Goal: Task Accomplishment & Management: Complete application form

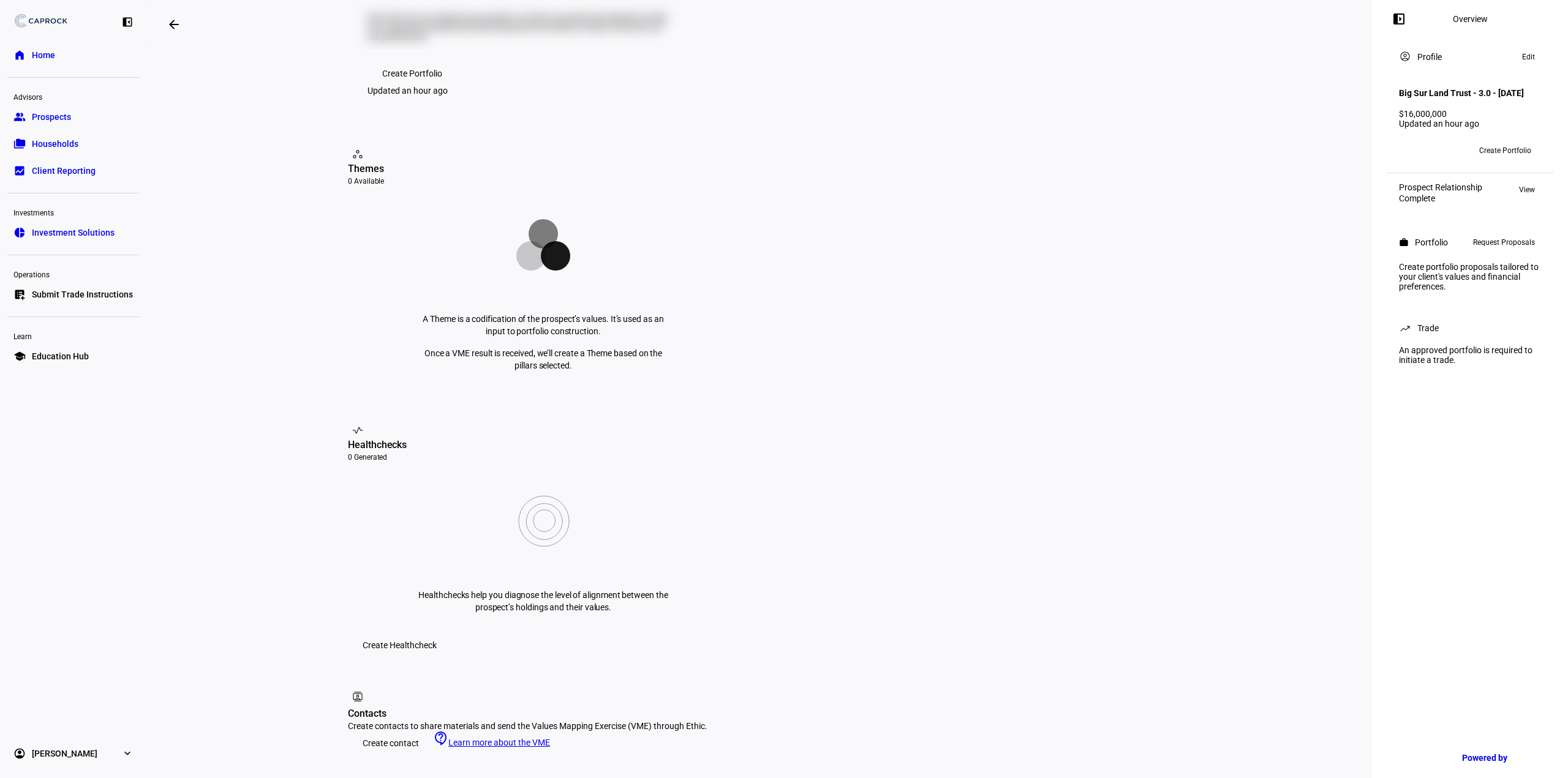
scroll to position [122, 0]
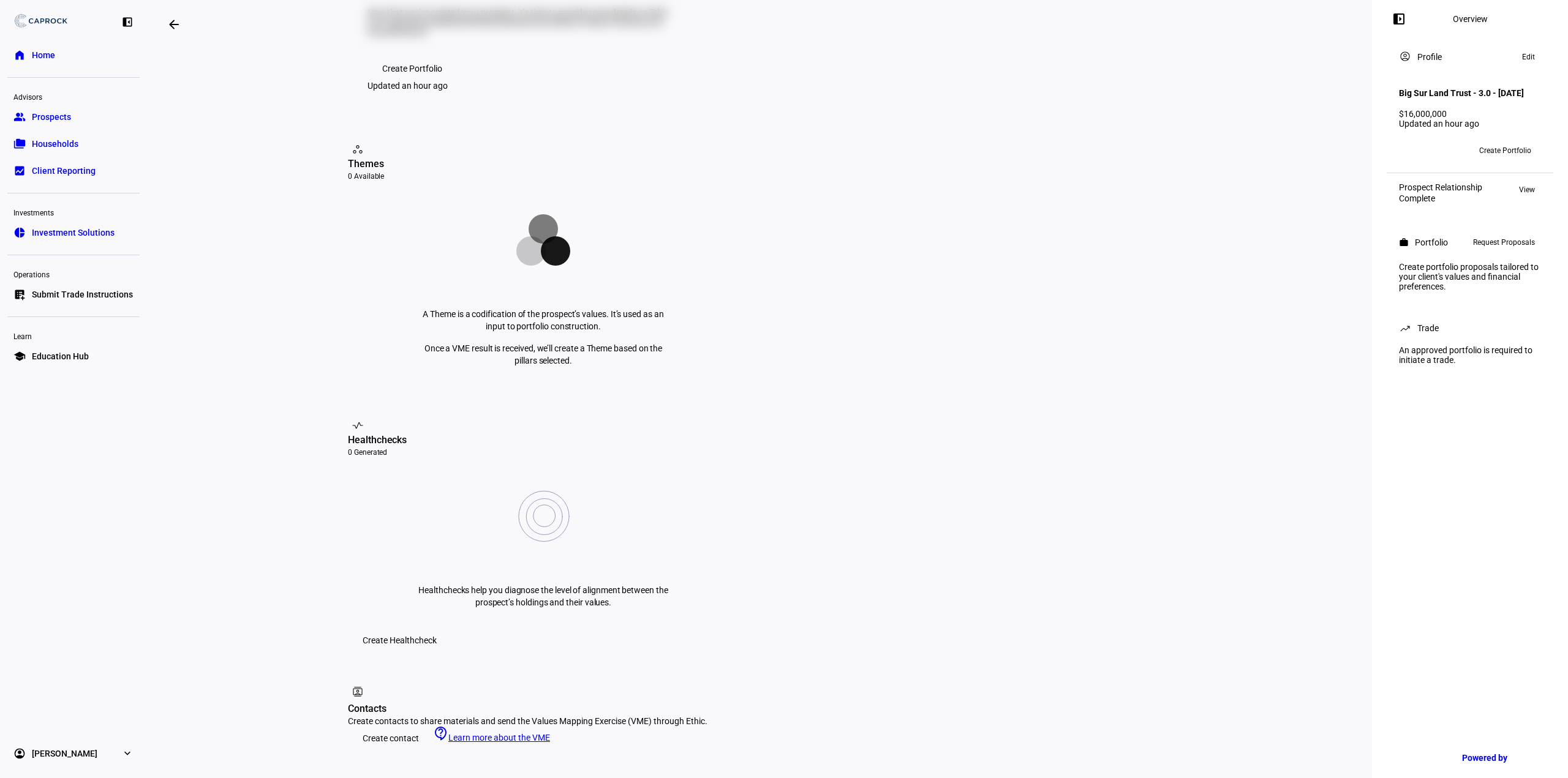
click at [382, 726] on span "Create contact" at bounding box center [391, 738] width 56 height 24
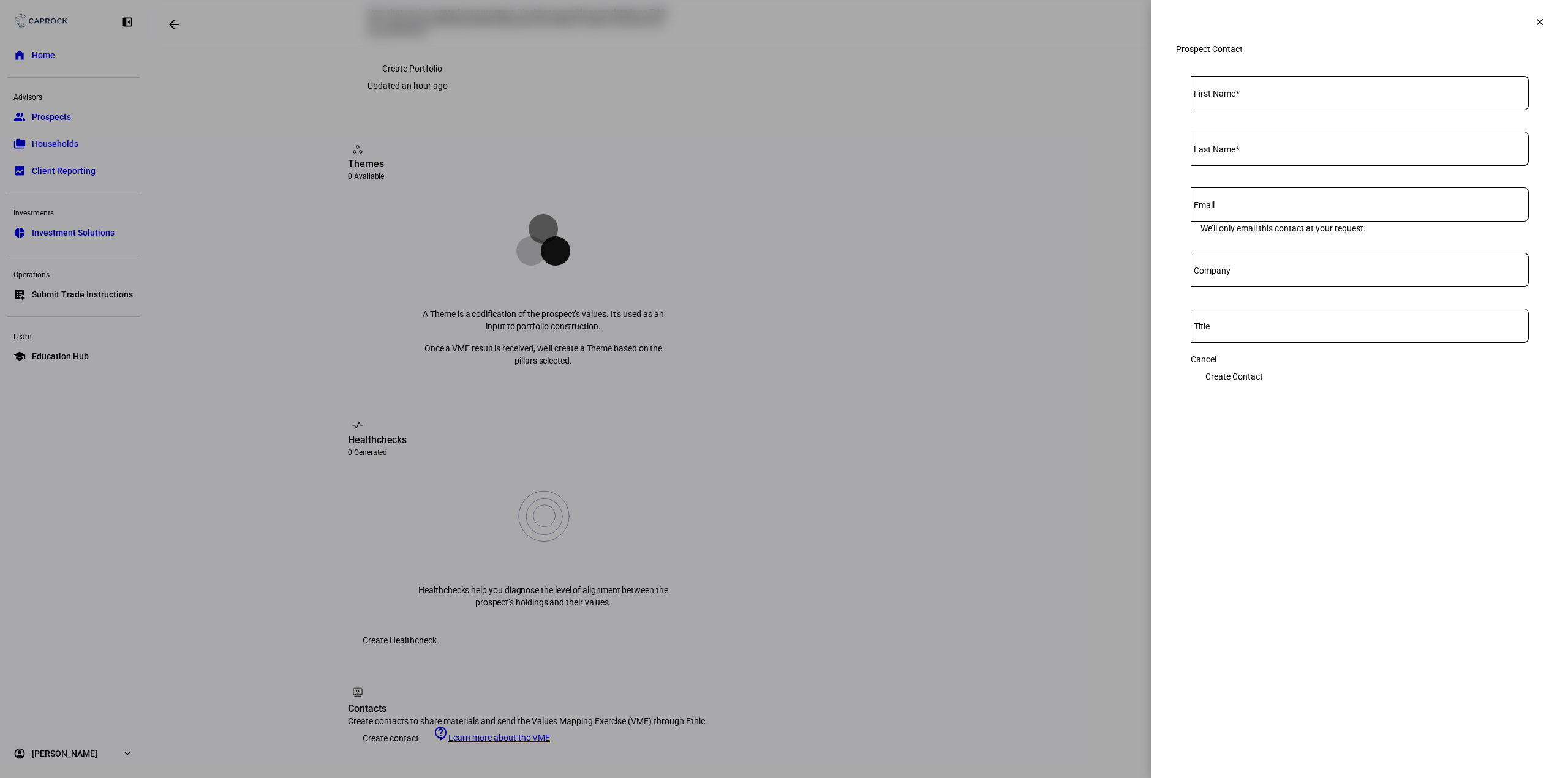
click at [1270, 96] on input "First Name" at bounding box center [1360, 90] width 338 height 10
type input "[PERSON_NAME]"
type input "Eigen"
click at [1268, 207] on input "Email" at bounding box center [1360, 201] width 338 height 10
paste input "[EMAIL_ADDRESS][DOMAIN_NAME]"
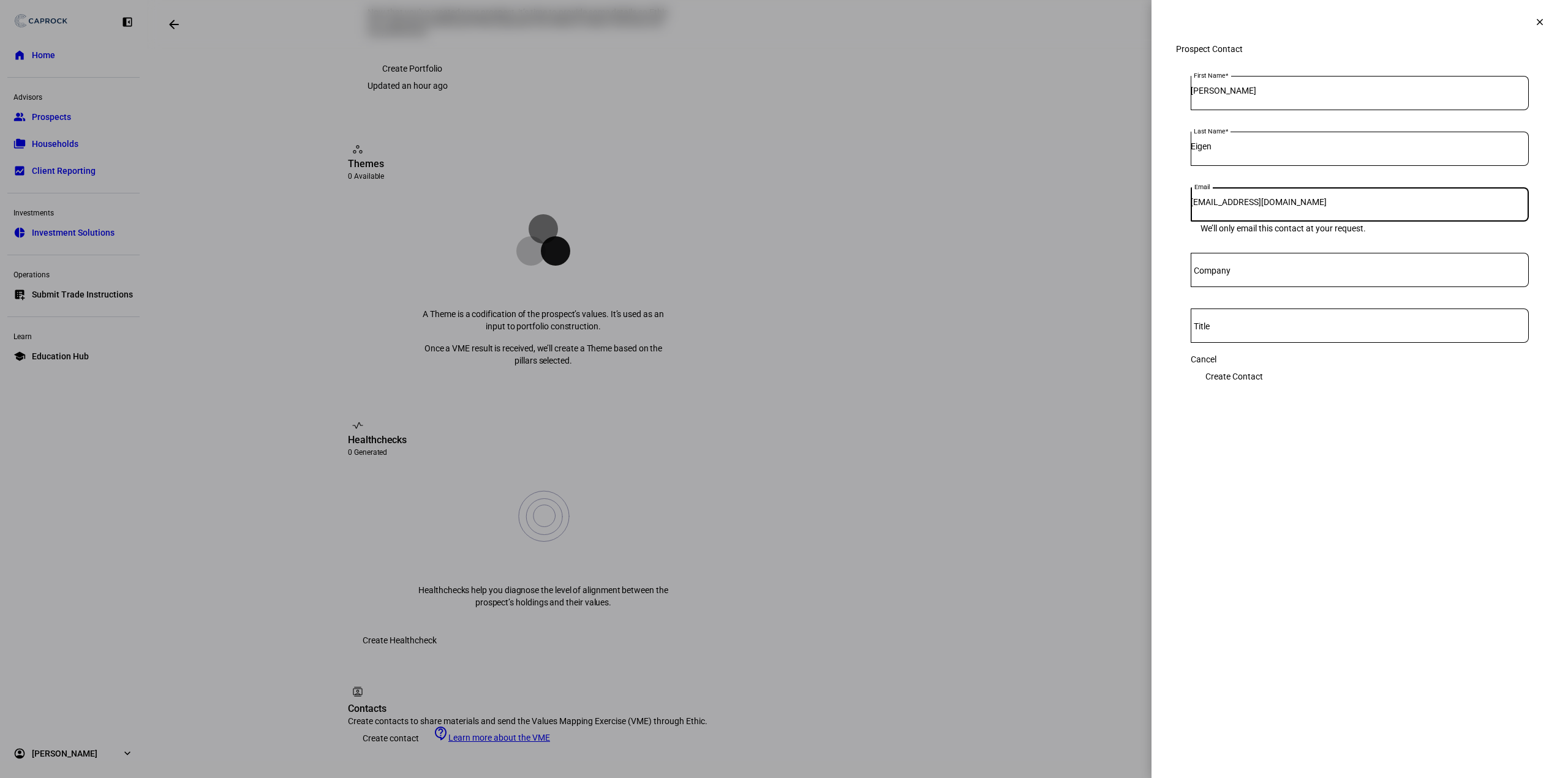
type input "[EMAIL_ADDRESS][DOMAIN_NAME]"
click at [1380, 385] on div "Cancel Create Contact" at bounding box center [1360, 371] width 338 height 34
click at [1263, 375] on span "Create Contact" at bounding box center [1234, 377] width 57 height 24
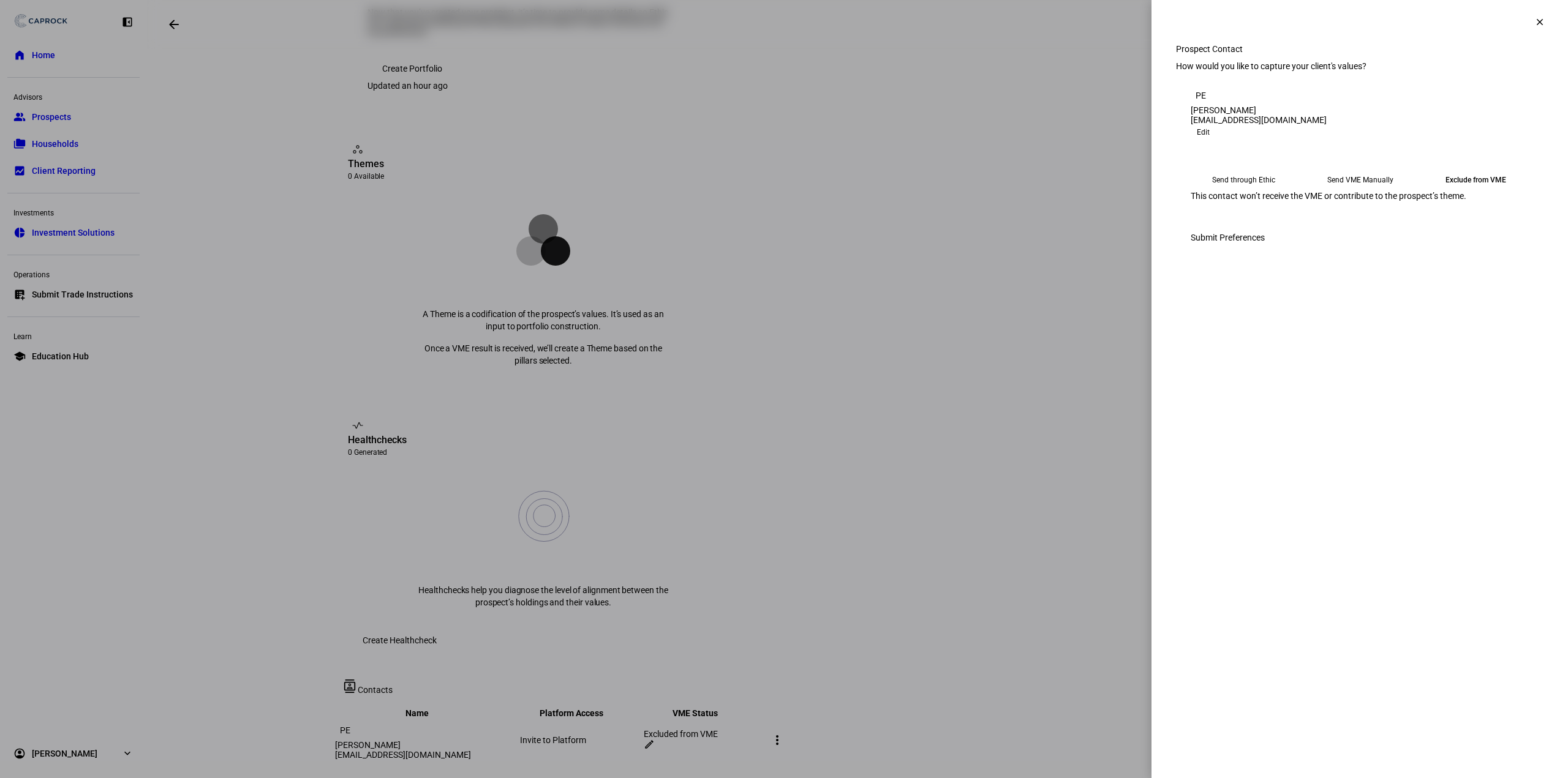
click at [1354, 191] on eth-mega-radio-button "Send VME Manually" at bounding box center [1360, 180] width 106 height 22
click at [1233, 220] on span "Copy Link" at bounding box center [1217, 210] width 33 height 20
click at [1536, 18] on mat-icon "clear" at bounding box center [1539, 22] width 11 height 11
